Goal: Information Seeking & Learning: Learn about a topic

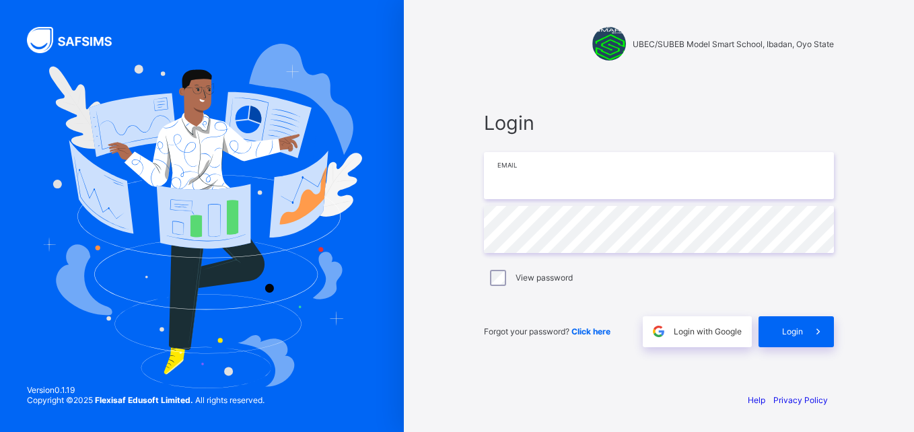
type input "**********"
click at [791, 331] on span "Login" at bounding box center [792, 331] width 21 height 10
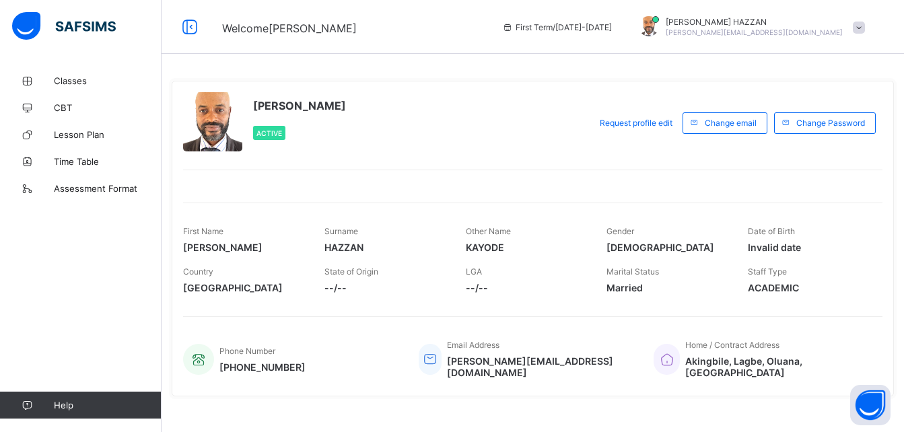
click at [612, 28] on span "First Term / 2025-2026" at bounding box center [557, 27] width 110 height 10
click at [617, 124] on span "Request profile edit" at bounding box center [636, 123] width 73 height 10
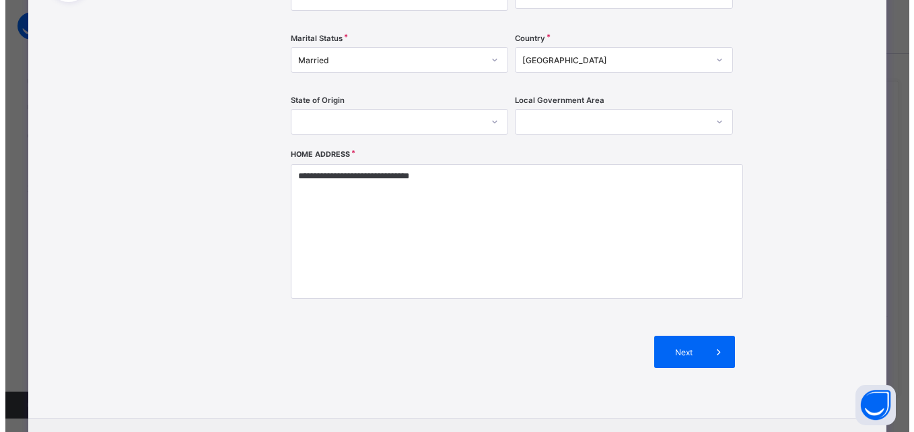
scroll to position [337, 0]
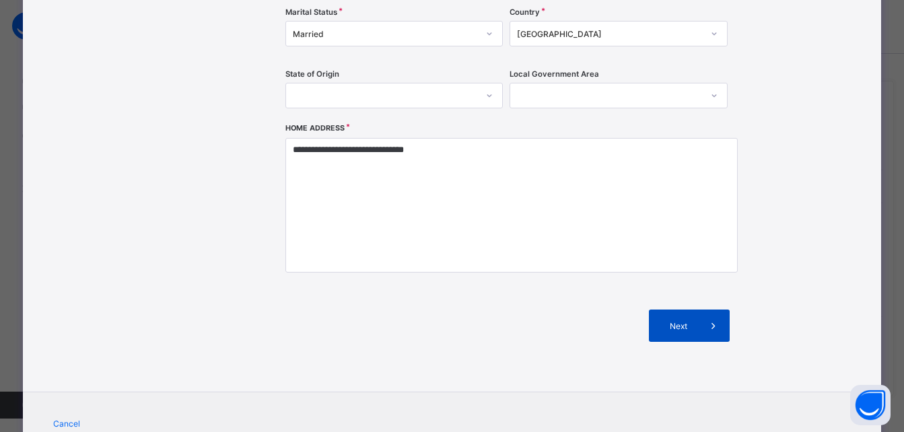
click at [664, 320] on div "Next" at bounding box center [689, 326] width 81 height 32
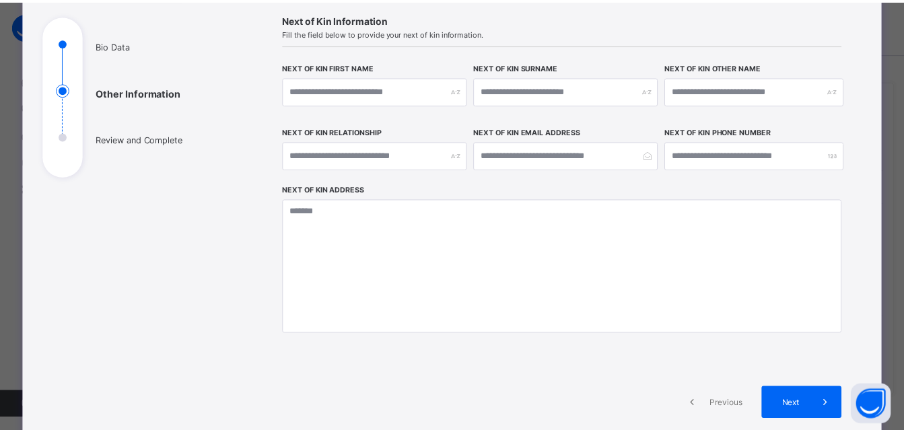
scroll to position [0, 0]
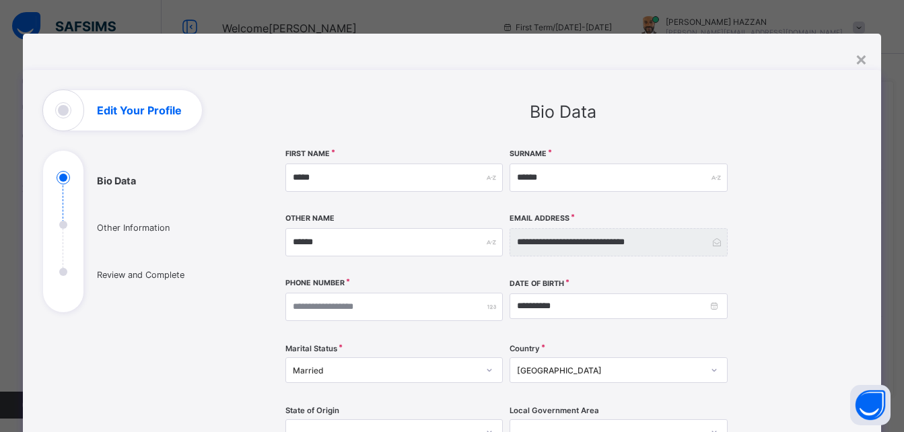
click at [857, 55] on div "×" at bounding box center [861, 58] width 13 height 23
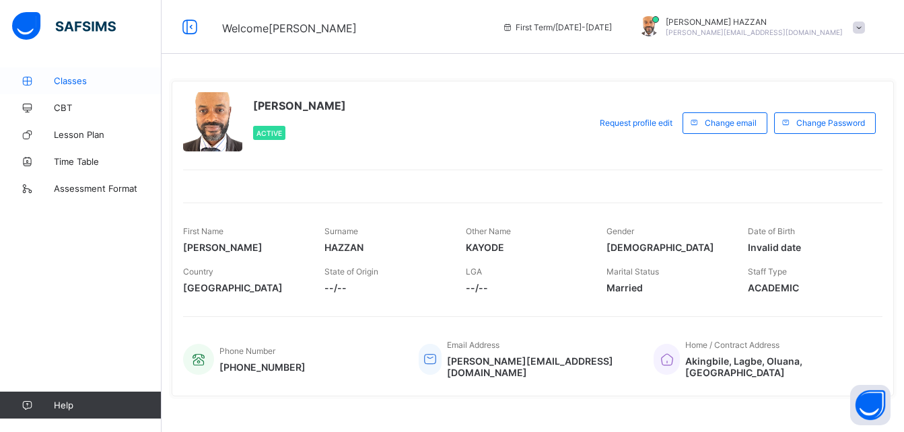
click at [79, 83] on span "Classes" at bounding box center [108, 80] width 108 height 11
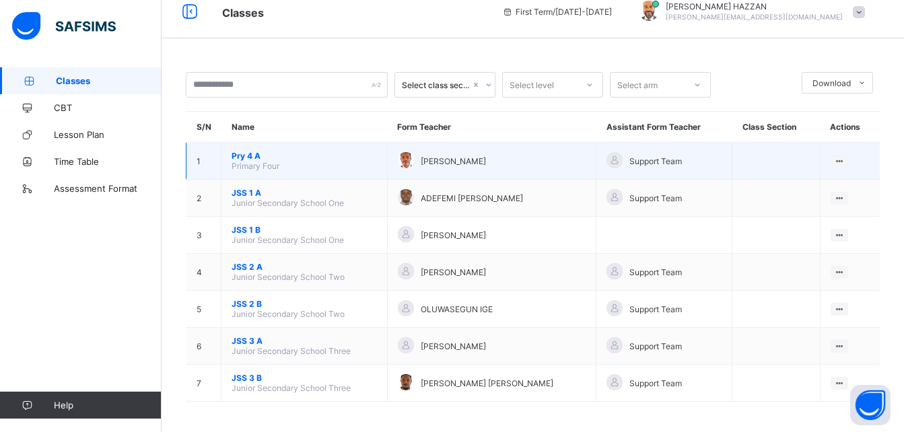
scroll to position [19, 0]
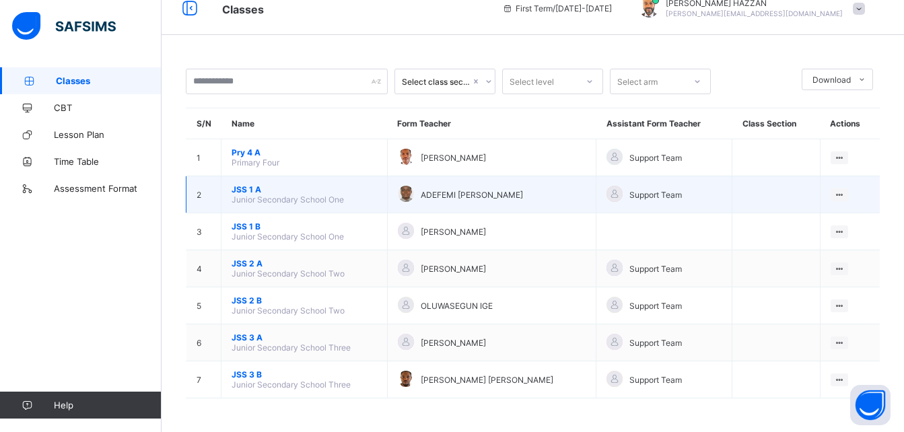
click at [248, 191] on span "JSS 1 A" at bounding box center [304, 189] width 145 height 10
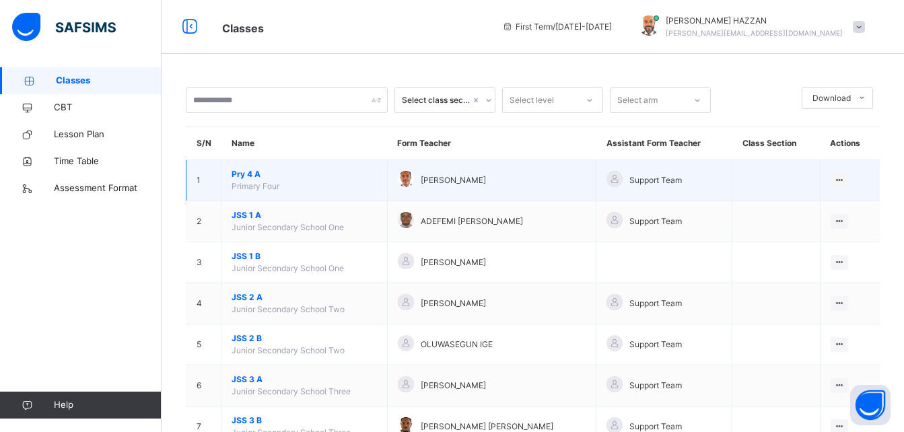
click at [246, 176] on span "Pry 4 A" at bounding box center [304, 174] width 145 height 12
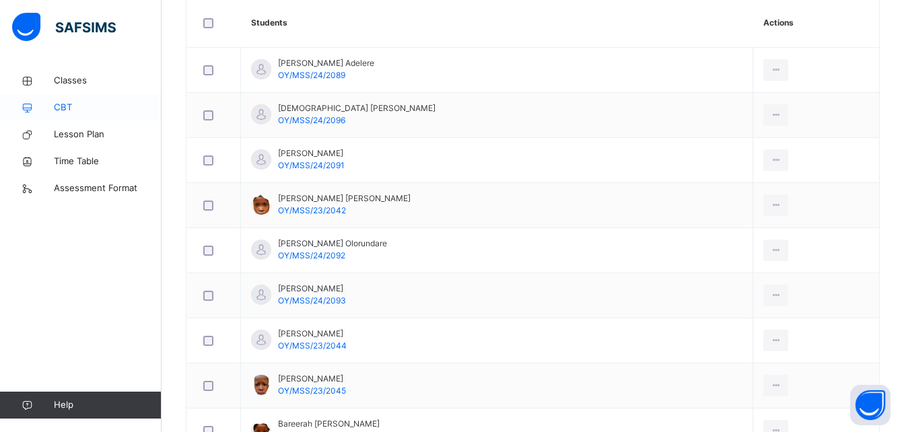
scroll to position [358, 0]
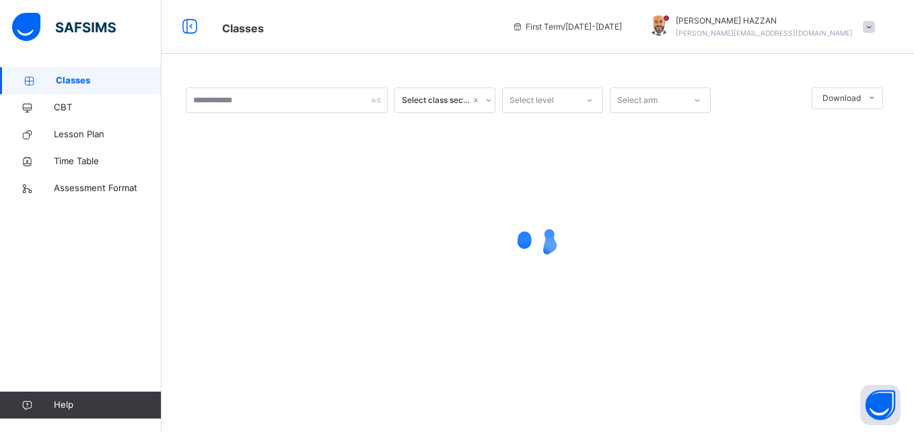
click at [418, 99] on div "Select class section" at bounding box center [436, 100] width 69 height 12
click at [524, 105] on div "Select level" at bounding box center [531, 100] width 44 height 26
click at [529, 197] on div "JSS 3" at bounding box center [553, 199] width 100 height 23
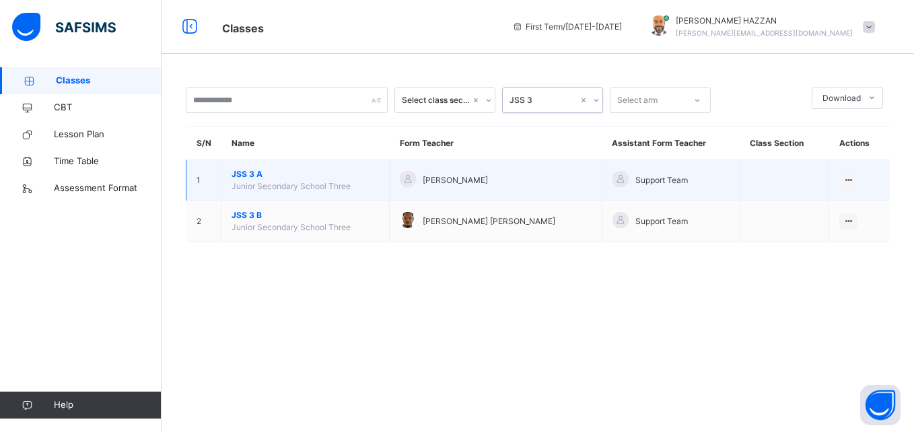
click at [262, 173] on span "JSS 3 A" at bounding box center [305, 174] width 147 height 12
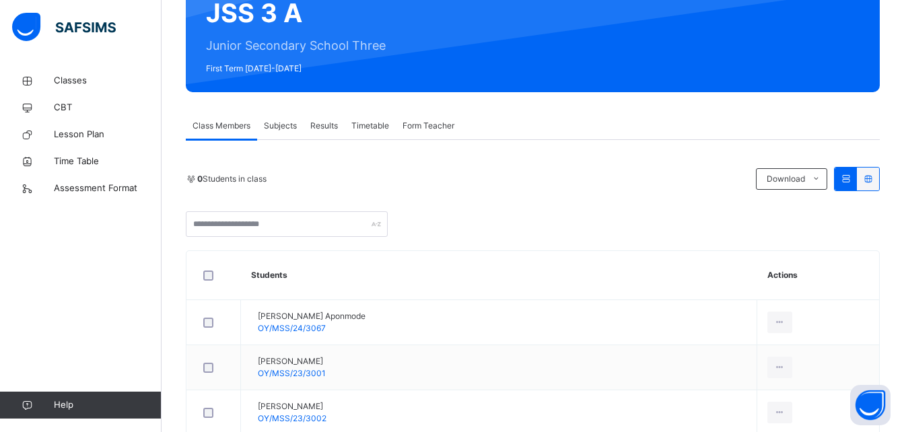
scroll to position [135, 0]
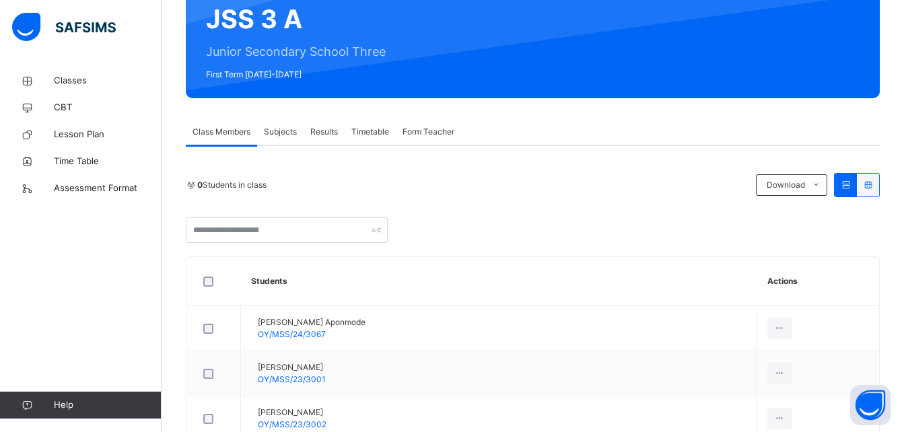
click at [328, 138] on div "Results" at bounding box center [324, 131] width 41 height 27
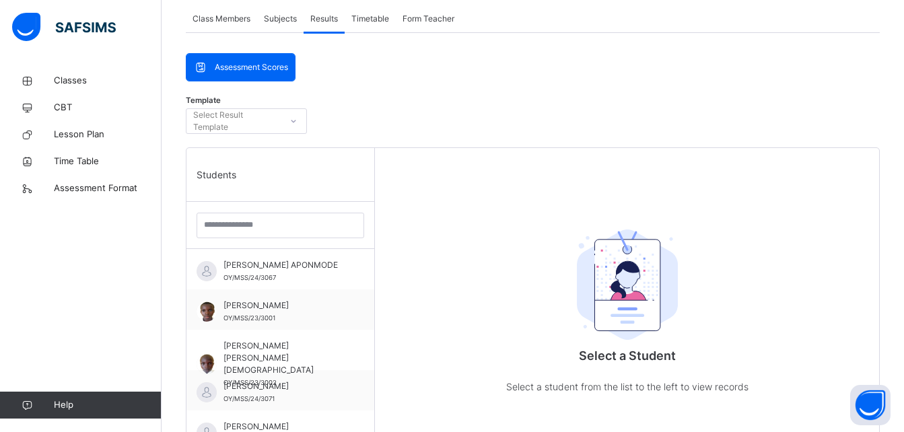
scroll to position [235, 0]
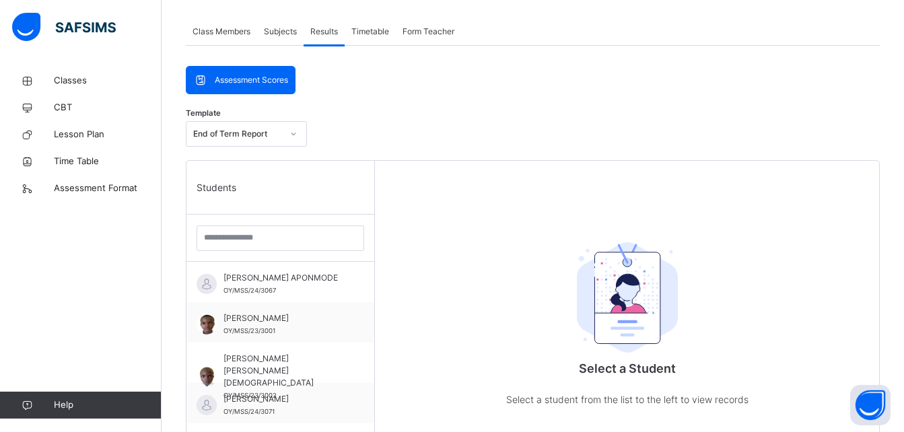
click at [257, 83] on span "Assessment Scores" at bounding box center [251, 80] width 73 height 12
click at [211, 83] on span at bounding box center [204, 80] width 22 height 16
click at [93, 190] on span "Assessment Format" at bounding box center [108, 188] width 108 height 13
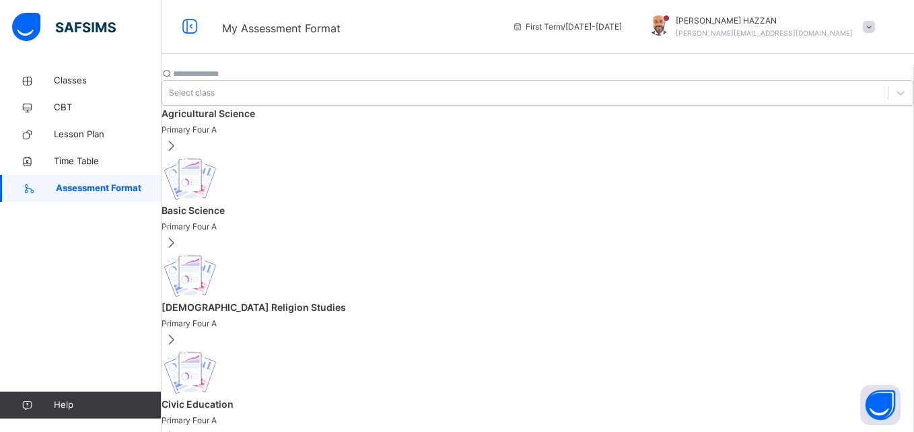
click at [676, 20] on div at bounding box center [659, 27] width 34 height 24
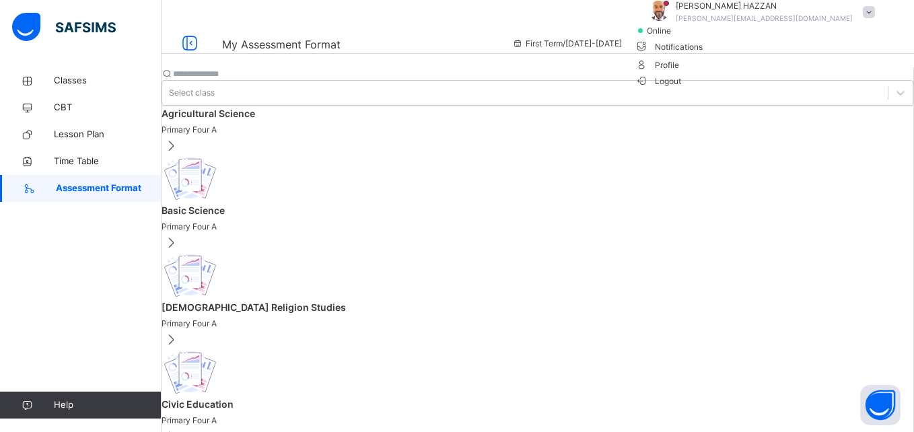
click at [807, 73] on span "Profile" at bounding box center [758, 64] width 246 height 18
